Goal: Find specific page/section: Find specific page/section

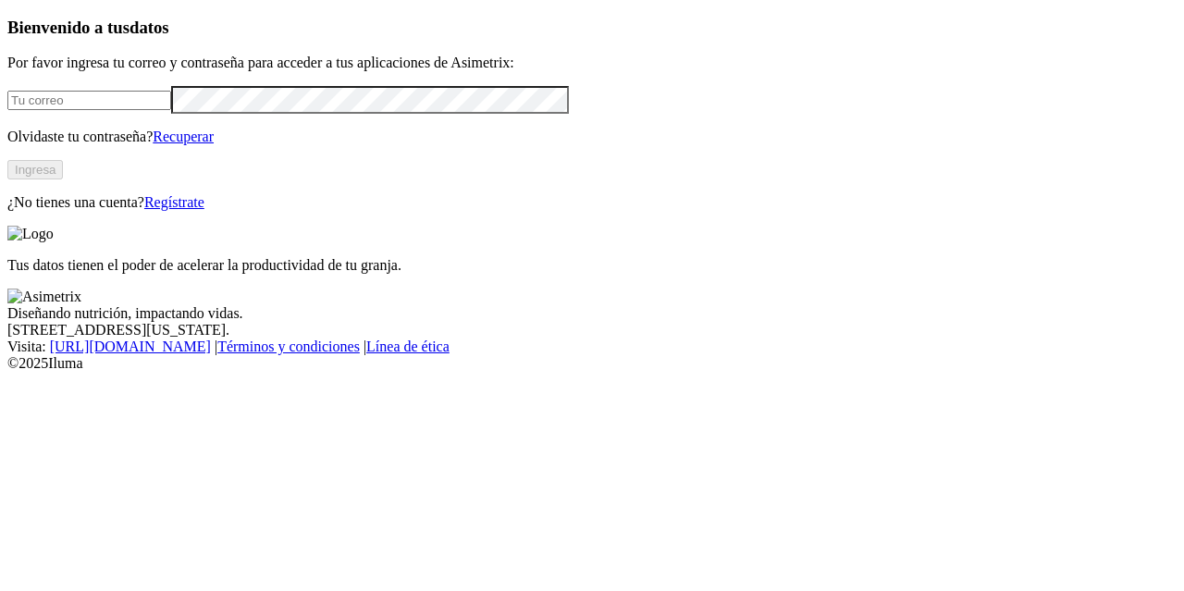
type input "[PERSON_NAME][EMAIL_ADDRESS][PERSON_NAME][DOMAIN_NAME]"
click at [63, 179] on button "Ingresa" at bounding box center [34, 169] width 55 height 19
